Goal: Transaction & Acquisition: Purchase product/service

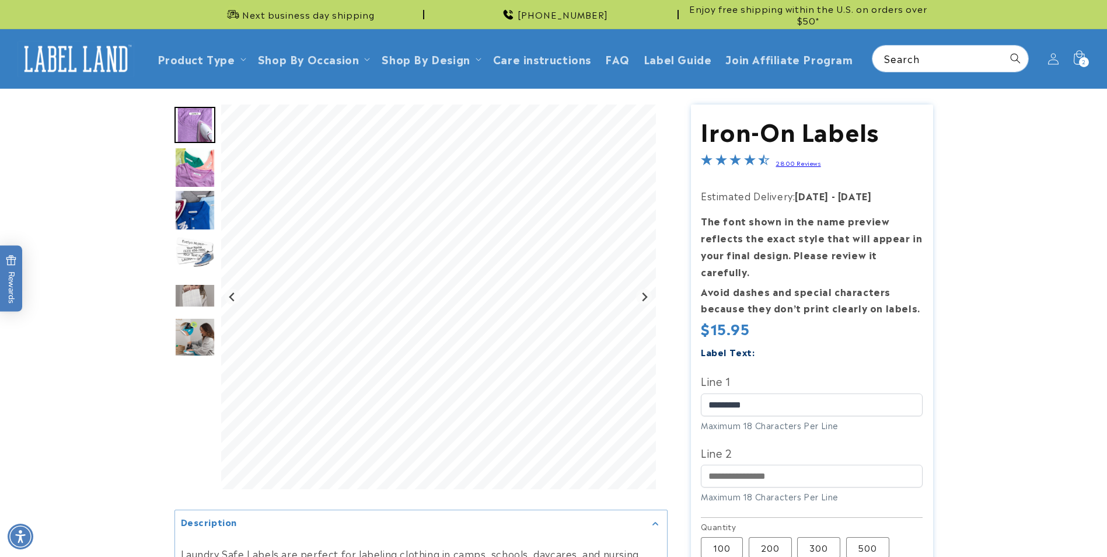
scroll to position [233, 0]
